Goal: Task Accomplishment & Management: Use online tool/utility

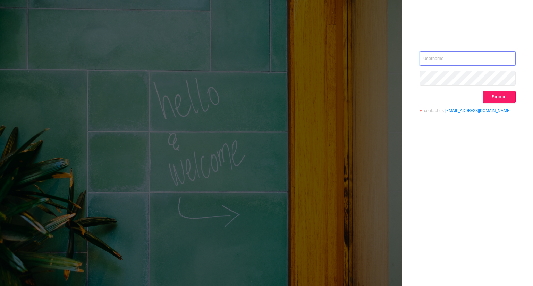
type input "[PERSON_NAME][EMAIL_ADDRESS][DOMAIN_NAME]"
click at [506, 96] on button "Sign in" at bounding box center [498, 97] width 33 height 12
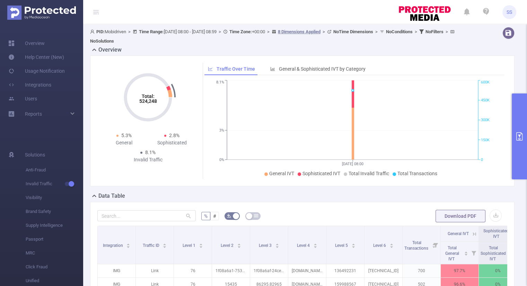
click at [518, 139] on icon "primary" at bounding box center [520, 136] width 8 height 8
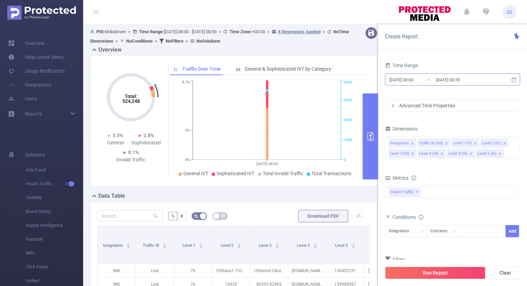
click at [456, 81] on input "[DATE] 08:59" at bounding box center [464, 79] width 56 height 9
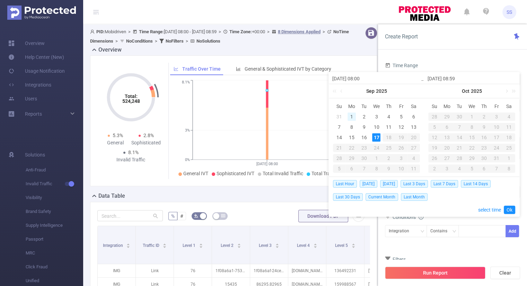
click at [353, 117] on div "1" at bounding box center [352, 117] width 8 height 8
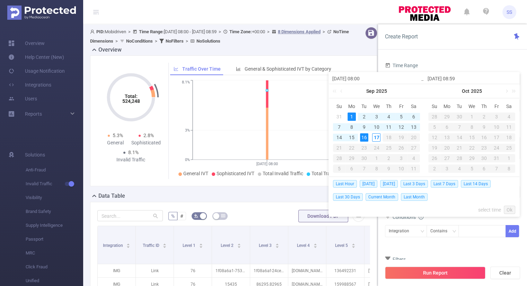
click at [369, 136] on td "16" at bounding box center [364, 137] width 12 height 10
type input "[DATE] 08:00"
type input "[DATE] 08:59"
type input "[DATE] 08:00"
type input "[DATE] 08:59"
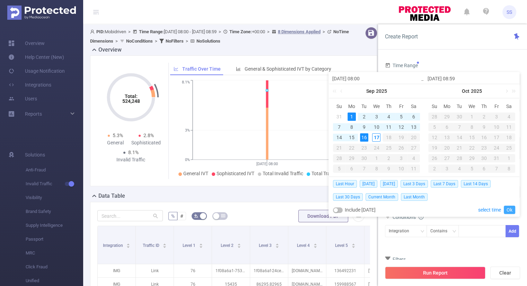
click at [507, 209] on link "Ok" at bounding box center [509, 210] width 11 height 8
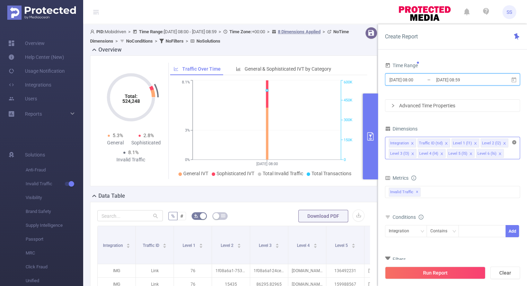
click at [514, 142] on icon "icon: close-circle" at bounding box center [515, 142] width 4 height 4
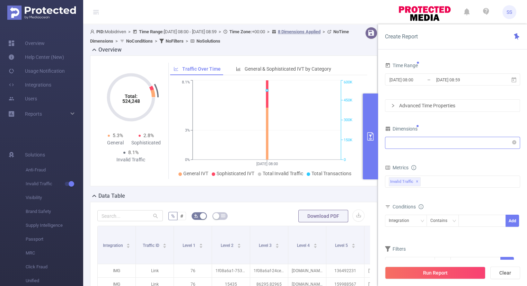
click at [417, 155] on form "Dimensions Integration Metrics bp_total bp_adult bp_arms bp_crime bp_death_inju…" at bounding box center [452, 201] width 135 height 154
click at [422, 143] on div "Integration" at bounding box center [453, 142] width 128 height 11
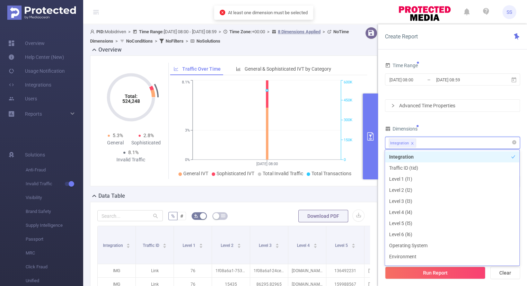
click at [412, 143] on icon "icon: close" at bounding box center [412, 143] width 3 height 3
click at [423, 141] on div at bounding box center [453, 142] width 128 height 11
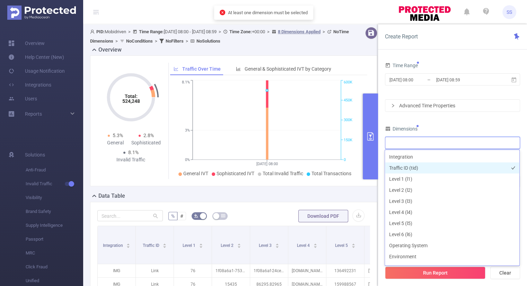
click at [416, 168] on li "Traffic ID (tid)" at bounding box center [452, 168] width 135 height 11
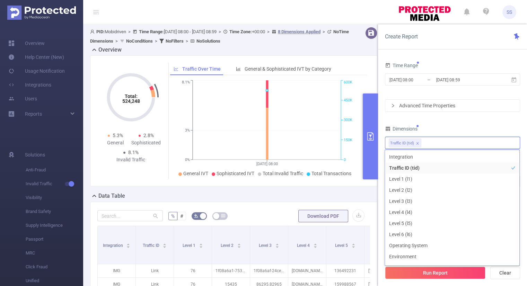
click at [470, 129] on div "Dimensions" at bounding box center [452, 129] width 135 height 11
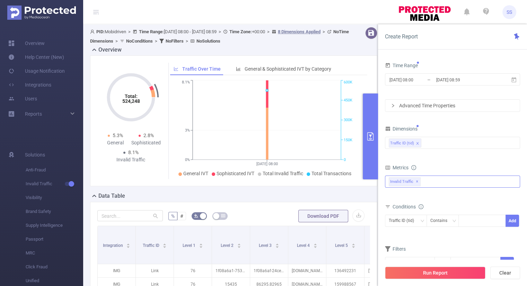
click at [445, 183] on div "Invalid Traffic ✕" at bounding box center [452, 182] width 135 height 12
click at [396, 185] on span at bounding box center [397, 185] width 6 height 6
click at [399, 195] on span at bounding box center [397, 197] width 6 height 6
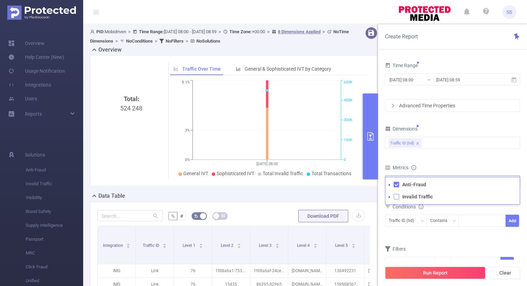
click at [398, 196] on span at bounding box center [397, 197] width 6 height 6
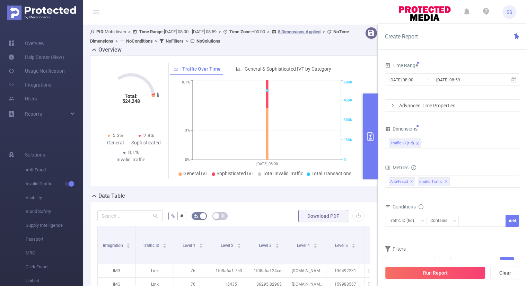
click at [476, 163] on div "Metrics" at bounding box center [452, 168] width 135 height 11
click at [467, 220] on div at bounding box center [483, 220] width 40 height 11
type input "Link"
click at [488, 238] on li "Link" at bounding box center [483, 234] width 48 height 11
click at [513, 220] on button "Add" at bounding box center [513, 221] width 14 height 12
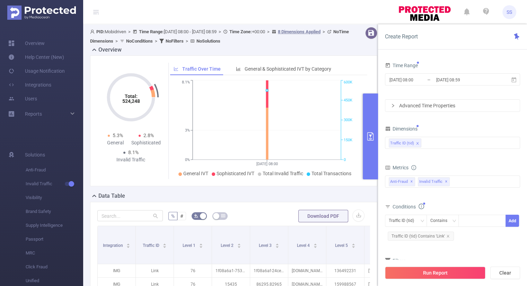
click at [487, 198] on div "bp_total bp_adult bp_arms bp_crime bp_death_injury_military bp_piracy bp_hate_a…" at bounding box center [452, 186] width 135 height 25
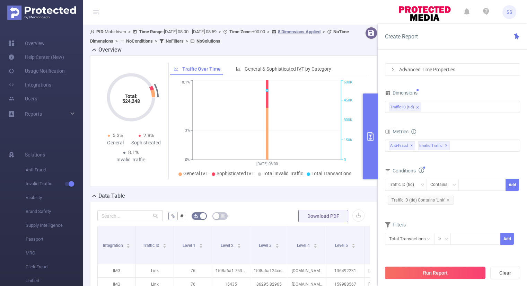
click at [432, 273] on button "Run Report" at bounding box center [435, 273] width 101 height 12
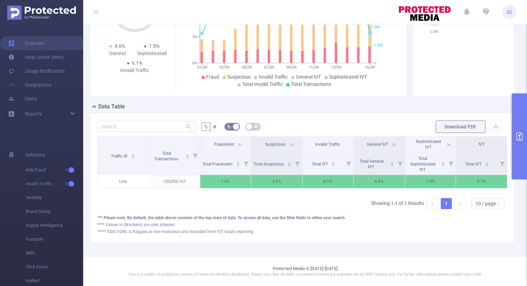
click at [240, 142] on icon at bounding box center [240, 145] width 6 height 6
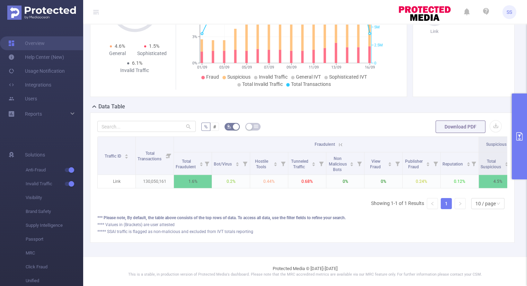
click at [339, 143] on icon at bounding box center [340, 144] width 3 height 3
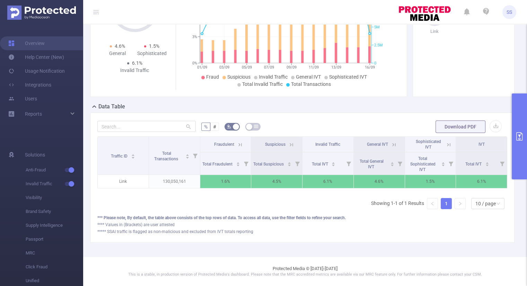
click at [518, 140] on icon "primary" at bounding box center [520, 136] width 8 height 8
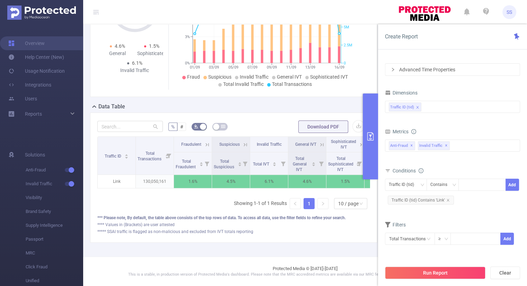
scroll to position [93, 0]
click at [451, 107] on div "Traffic ID (tid)" at bounding box center [453, 106] width 128 height 11
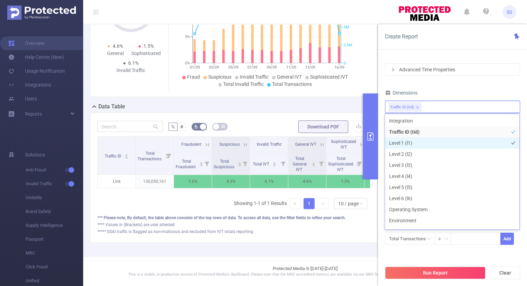
click at [418, 146] on li "Level 1 (l1)" at bounding box center [452, 143] width 135 height 11
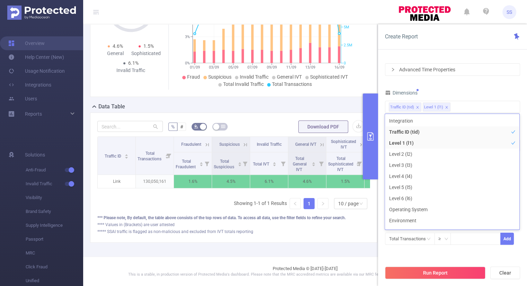
click at [462, 83] on div "Time Range [DATE] 08:00 _ [DATE] 08:59 Advanced Time Properties Dimensions Traf…" at bounding box center [452, 140] width 135 height 230
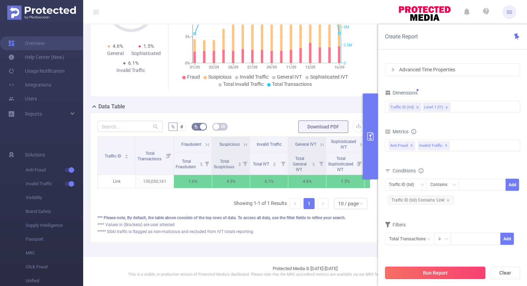
click at [445, 271] on button "Run Report" at bounding box center [435, 273] width 101 height 12
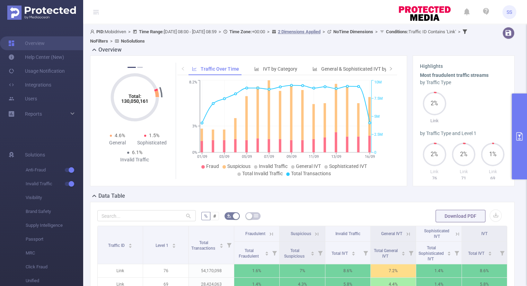
click at [518, 139] on icon "primary" at bounding box center [520, 136] width 6 height 8
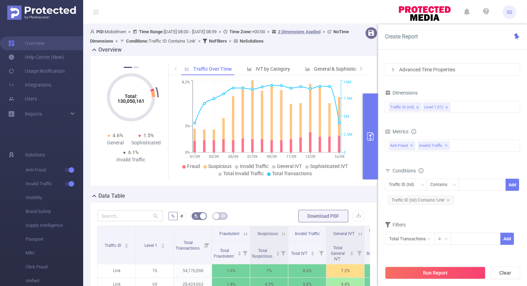
click at [446, 107] on icon "icon: close" at bounding box center [446, 107] width 3 height 3
click at [447, 107] on div "Traffic ID (tid)" at bounding box center [453, 106] width 128 height 11
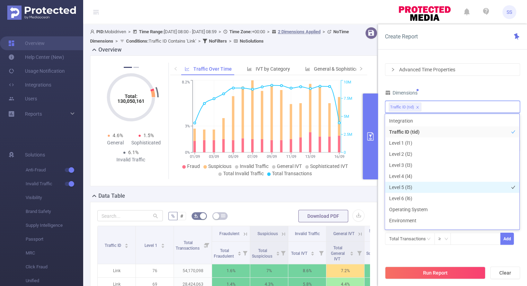
click at [408, 186] on li "Level 5 (l5)" at bounding box center [452, 187] width 135 height 11
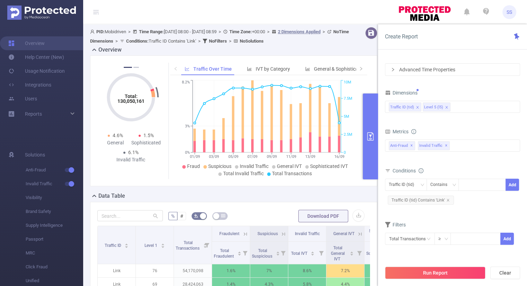
click at [454, 86] on div "Time Range [DATE] 08:00 _ [DATE] 08:59 Advanced Time Properties Dimensions Traf…" at bounding box center [452, 140] width 135 height 230
click at [443, 273] on button "Run Report" at bounding box center [435, 273] width 101 height 12
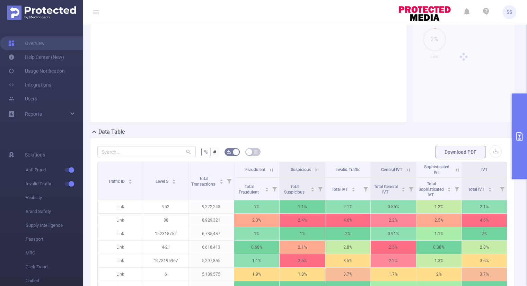
scroll to position [139, 0]
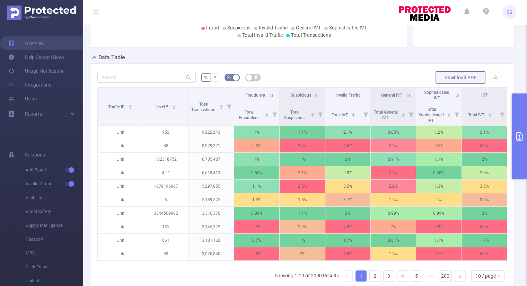
click at [519, 132] on button "primary" at bounding box center [519, 137] width 15 height 86
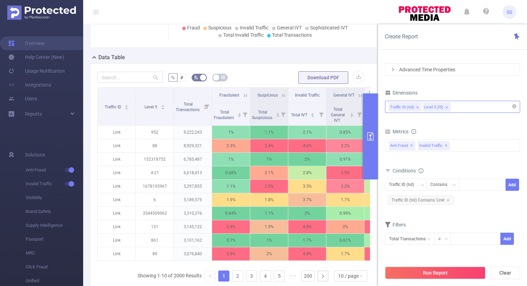
click at [446, 107] on icon "icon: close" at bounding box center [447, 107] width 2 height 2
click at [457, 109] on div "Traffic ID (tid)" at bounding box center [453, 106] width 128 height 11
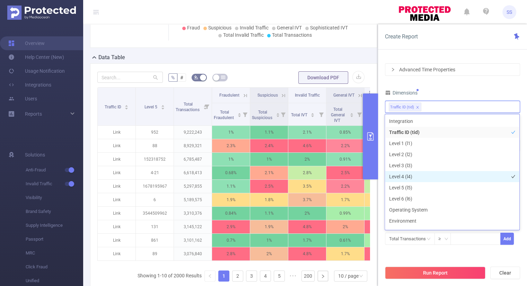
click at [413, 179] on li "Level 4 (l4)" at bounding box center [452, 176] width 135 height 11
click at [465, 91] on div "Dimensions" at bounding box center [452, 93] width 135 height 11
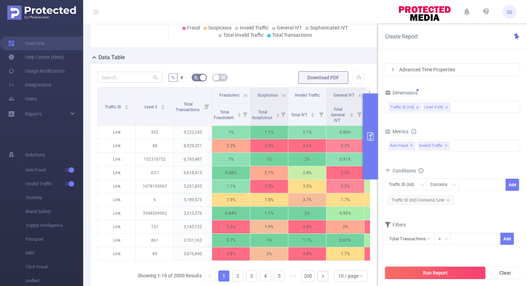
click at [462, 271] on button "Run Report" at bounding box center [435, 273] width 101 height 12
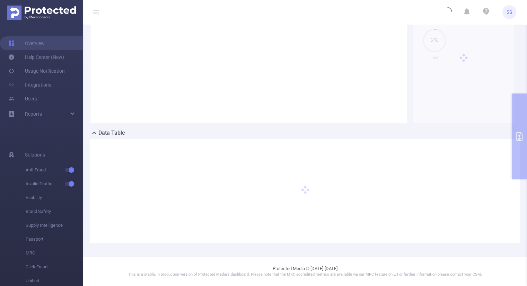
scroll to position [62, 0]
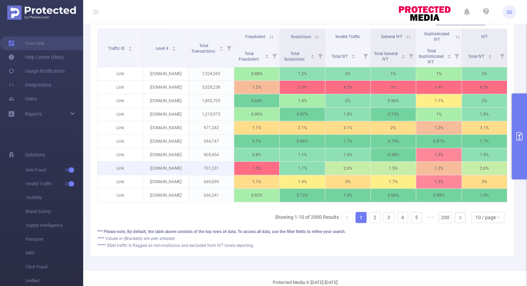
scroll to position [201, 0]
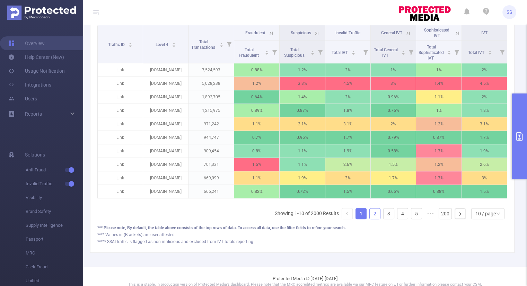
click at [370, 215] on link "2" at bounding box center [375, 214] width 10 height 10
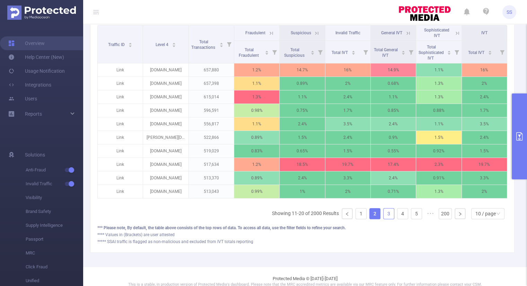
click at [384, 218] on link "3" at bounding box center [389, 214] width 10 height 10
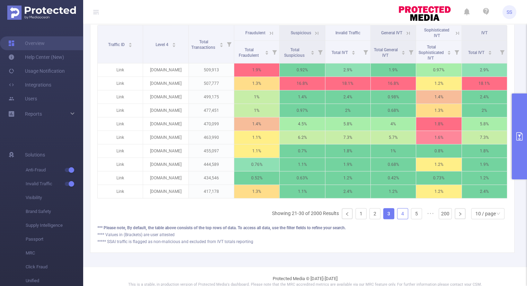
click at [398, 217] on link "4" at bounding box center [403, 214] width 10 height 10
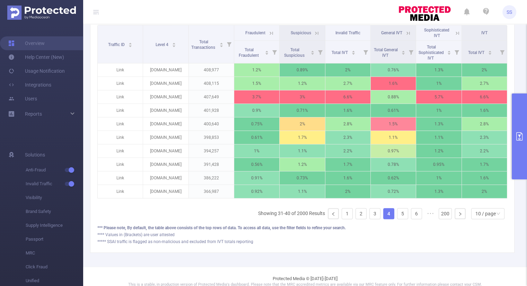
click at [520, 133] on icon "primary" at bounding box center [520, 136] width 8 height 8
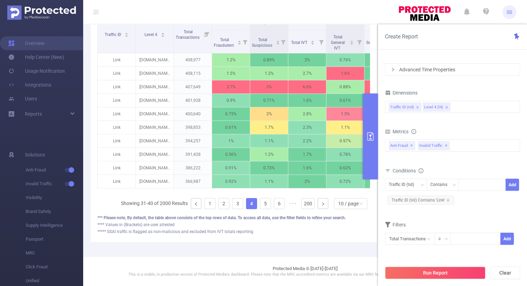
scroll to position [121, 0]
click at [464, 239] on input at bounding box center [475, 238] width 49 height 10
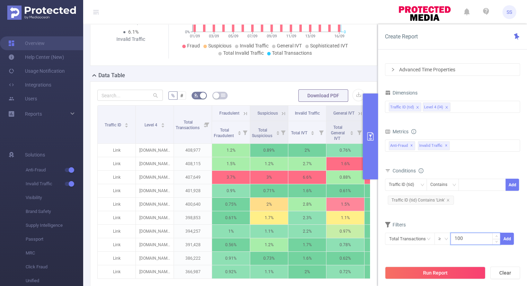
scroll to position [215, 0]
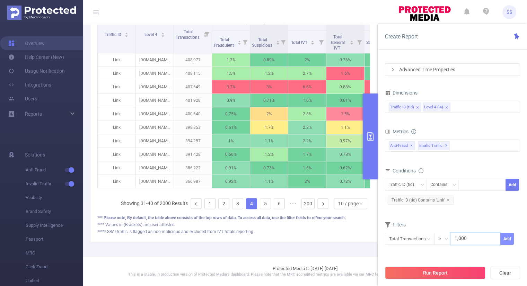
type input "1,000"
click at [507, 237] on button "Add" at bounding box center [508, 239] width 14 height 12
click at [416, 239] on input "text" at bounding box center [410, 239] width 50 height 12
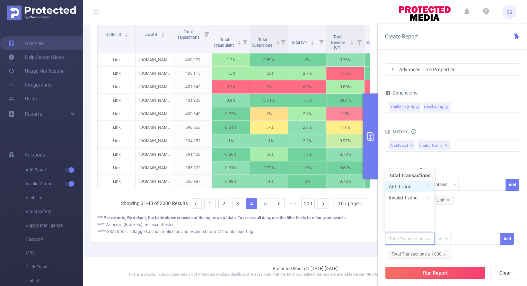
click at [429, 185] on icon "icon: right" at bounding box center [428, 186] width 3 height 3
click at [454, 177] on li "Fraudulent" at bounding box center [453, 175] width 41 height 11
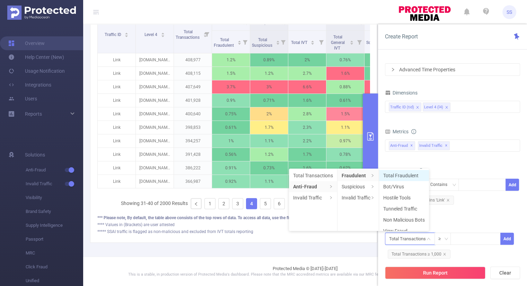
click at [404, 175] on li "Total Fraudulent" at bounding box center [404, 175] width 50 height 11
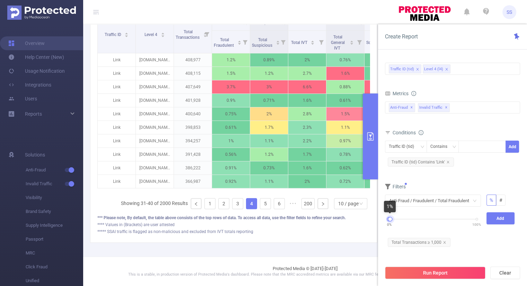
drag, startPoint x: 478, startPoint y: 220, endPoint x: 391, endPoint y: 230, distance: 87.3
click at [391, 230] on div "0% 100%" at bounding box center [433, 222] width 102 height 19
click at [508, 220] on button "Add" at bounding box center [501, 219] width 28 height 12
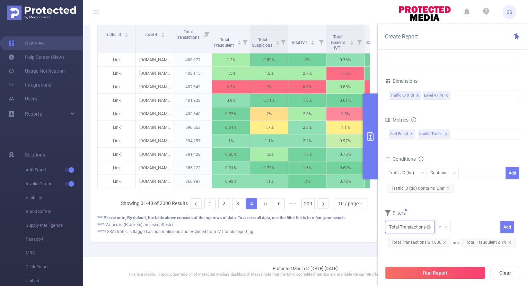
click at [402, 228] on input "text" at bounding box center [410, 227] width 50 height 12
click at [412, 187] on li "Invalid Traffic" at bounding box center [410, 186] width 50 height 11
click at [452, 164] on li "General IVT" at bounding box center [458, 163] width 50 height 11
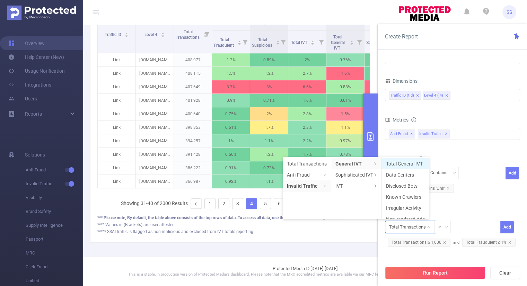
click at [409, 164] on li "Total General IVT" at bounding box center [405, 163] width 47 height 11
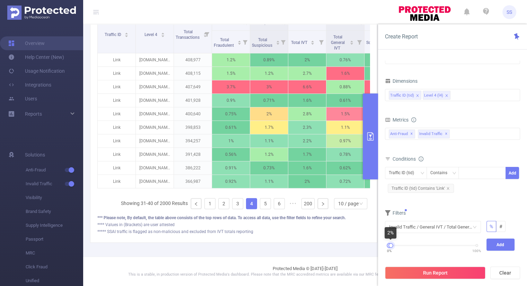
drag, startPoint x: 477, startPoint y: 245, endPoint x: 391, endPoint y: 255, distance: 86.2
click at [391, 255] on div "0% 100%" at bounding box center [433, 248] width 102 height 19
click at [504, 244] on button "Add" at bounding box center [501, 245] width 28 height 12
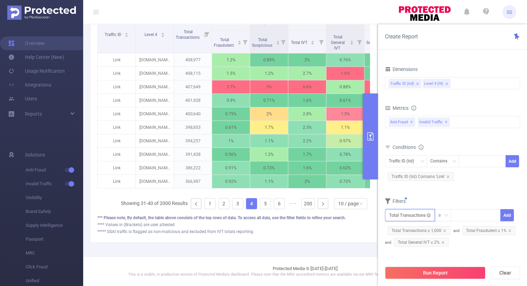
click at [394, 214] on input "text" at bounding box center [410, 215] width 50 height 12
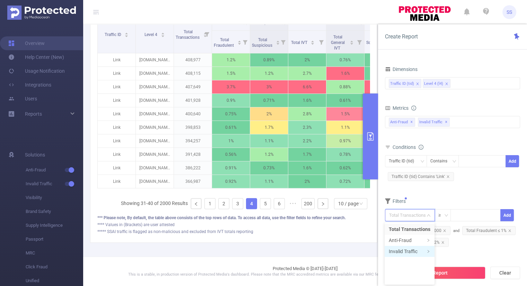
click at [413, 253] on li "Invalid Traffic" at bounding box center [410, 251] width 50 height 11
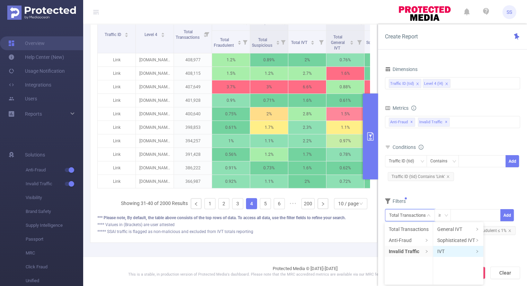
click at [472, 250] on li "IVT" at bounding box center [458, 251] width 50 height 11
click at [498, 229] on li "Total IVT" at bounding box center [503, 229] width 38 height 11
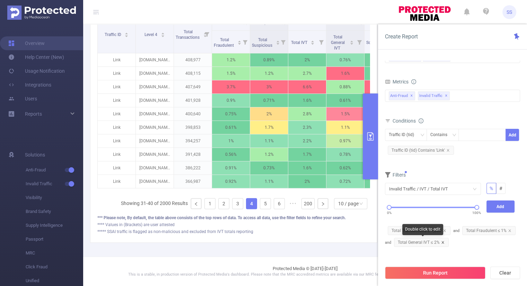
click at [443, 242] on icon "icon: close" at bounding box center [442, 242] width 3 height 3
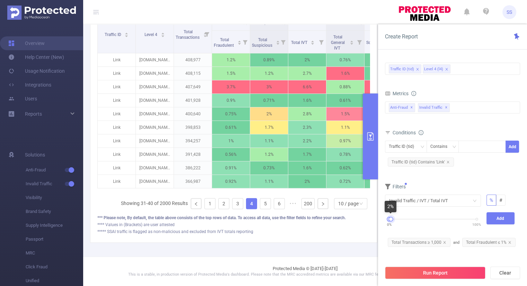
drag, startPoint x: 477, startPoint y: 218, endPoint x: 392, endPoint y: 225, distance: 85.9
click at [392, 225] on div "0% 100%" at bounding box center [433, 222] width 102 height 19
click at [506, 217] on button "Add" at bounding box center [501, 219] width 28 height 12
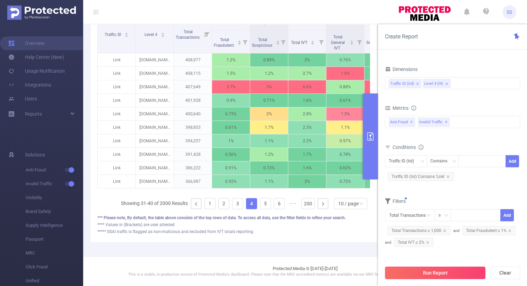
click at [446, 274] on button "Run Report" at bounding box center [435, 273] width 101 height 12
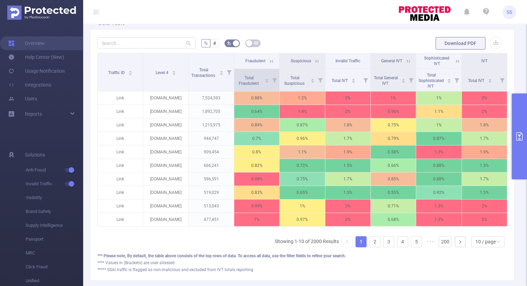
scroll to position [201, 0]
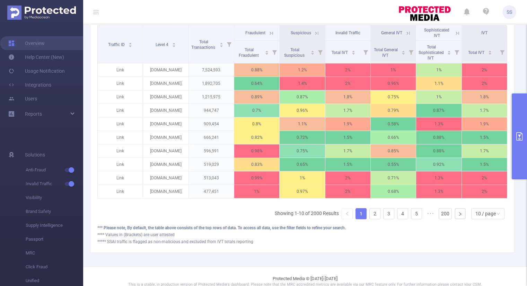
click at [517, 124] on button "primary" at bounding box center [519, 137] width 15 height 86
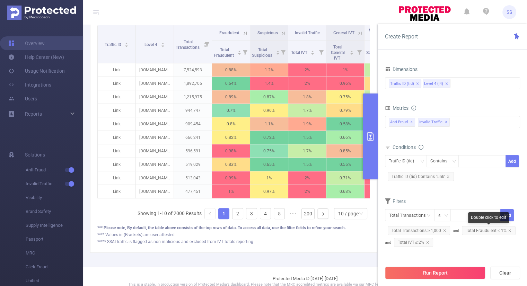
click at [485, 230] on span "Total Fraudulent ≤ 1%" at bounding box center [490, 230] width 54 height 9
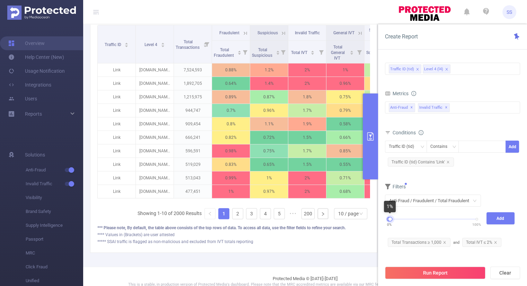
drag, startPoint x: 476, startPoint y: 218, endPoint x: 390, endPoint y: 226, distance: 86.7
click at [390, 222] on div "0% 100%" at bounding box center [433, 219] width 88 height 4
click at [492, 215] on button "Add" at bounding box center [501, 219] width 28 height 12
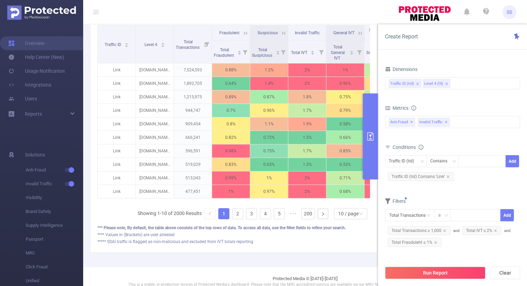
click at [372, 107] on button "primary" at bounding box center [370, 137] width 15 height 86
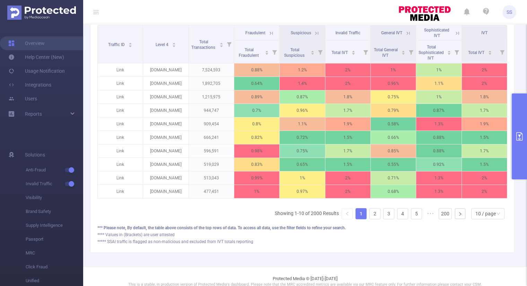
click at [518, 149] on button "primary" at bounding box center [519, 137] width 15 height 86
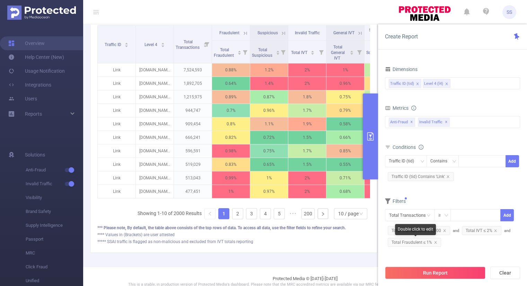
click at [408, 243] on span "Total Fraudulent ≤ 1%" at bounding box center [415, 242] width 54 height 9
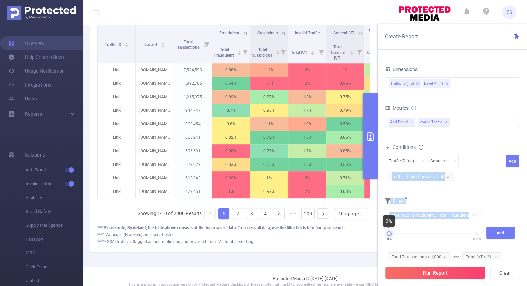
drag, startPoint x: 477, startPoint y: 234, endPoint x: 384, endPoint y: 237, distance: 93.3
click at [384, 237] on div "Time Range [DATE] 08:00 _ [DATE] 08:59 Advanced Time Properties Dimensions Traf…" at bounding box center [452, 176] width 149 height 245
click at [496, 231] on button "Add" at bounding box center [501, 233] width 28 height 12
click at [390, 234] on div at bounding box center [389, 234] width 5 height 5
click at [389, 237] on span "0%" at bounding box center [389, 239] width 5 height 5
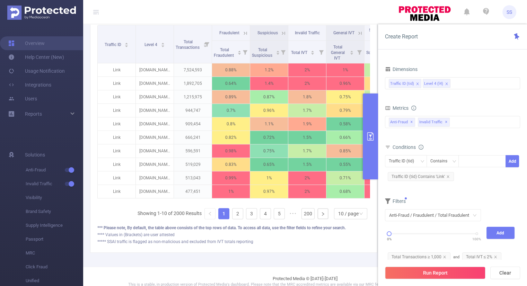
click at [406, 239] on div "0% 100%" at bounding box center [433, 236] width 102 height 19
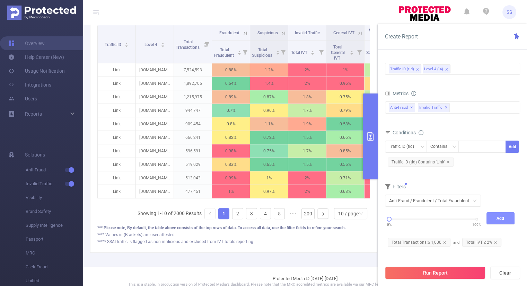
click at [501, 219] on button "Add" at bounding box center [501, 219] width 28 height 12
click at [390, 219] on div at bounding box center [390, 219] width 5 height 5
click at [497, 218] on button "Add" at bounding box center [501, 219] width 28 height 12
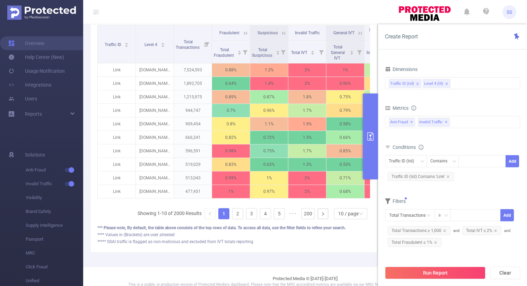
click at [372, 146] on button "primary" at bounding box center [370, 137] width 15 height 86
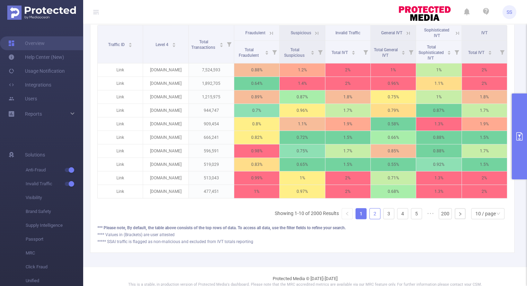
click at [370, 217] on link "2" at bounding box center [375, 214] width 10 height 10
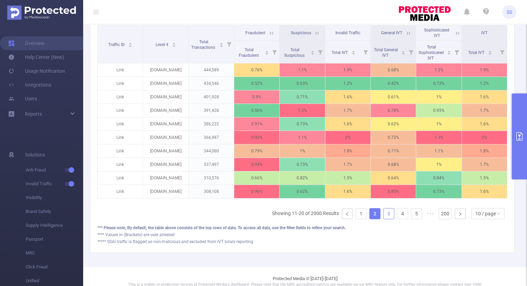
click at [384, 217] on link "3" at bounding box center [389, 214] width 10 height 10
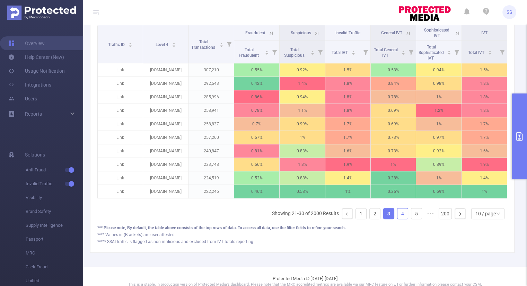
click at [398, 216] on link "4" at bounding box center [403, 214] width 10 height 10
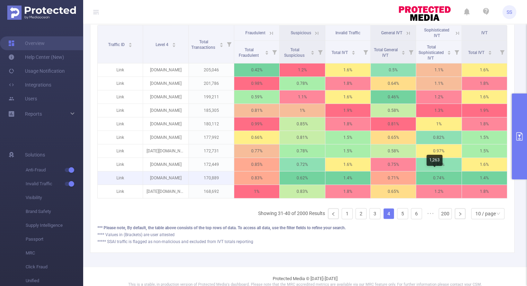
scroll to position [28, 0]
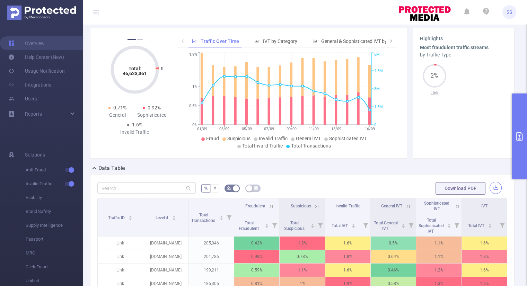
click at [492, 188] on button "button" at bounding box center [496, 188] width 12 height 12
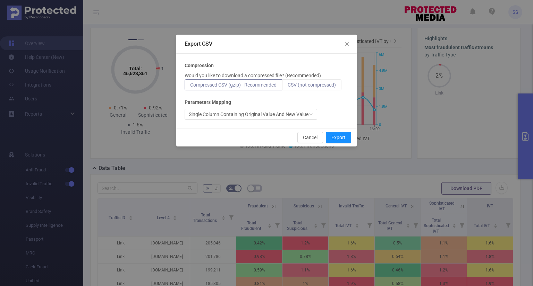
click at [301, 86] on span "CSV (not compressed)" at bounding box center [311, 85] width 48 height 6
click at [287, 87] on input "CSV (not compressed)" at bounding box center [287, 87] width 0 height 0
click at [334, 135] on button "Export" at bounding box center [338, 137] width 25 height 11
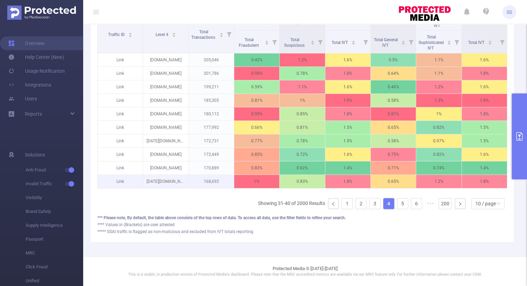
scroll to position [215, 0]
click at [344, 203] on link "1" at bounding box center [347, 204] width 10 height 10
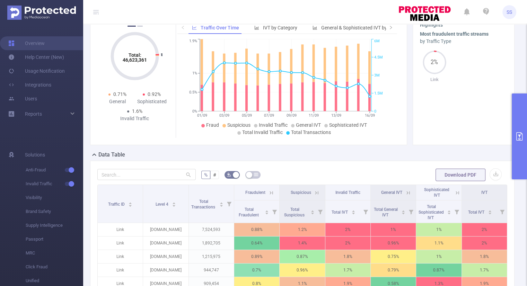
scroll to position [111, 0]
